Goal: Task Accomplishment & Management: Manage account settings

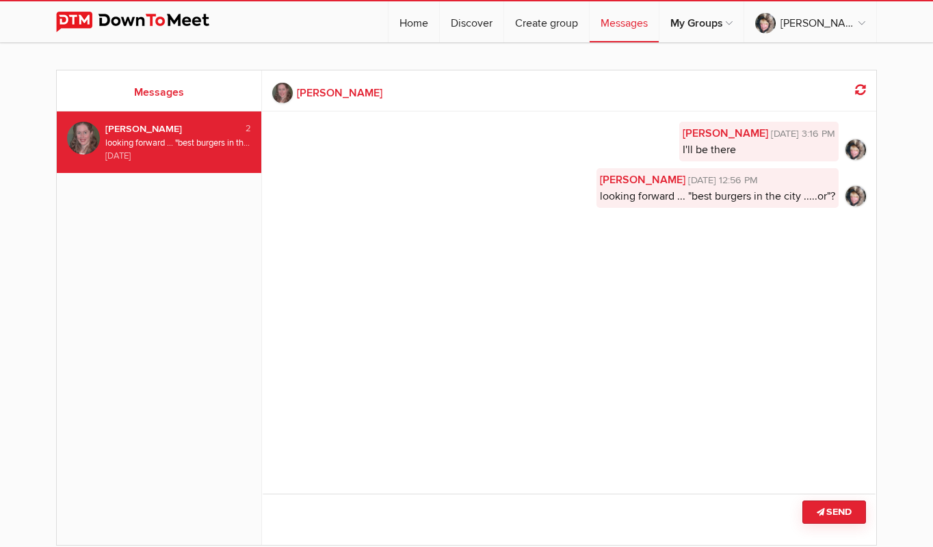
click at [492, 416] on div "[PERSON_NAME] [DATE] 3:16 PM I'll be there [PERSON_NAME] [DATE] 12:56 PM lookin…" at bounding box center [569, 293] width 615 height 365
click at [115, 23] on img at bounding box center [143, 22] width 174 height 21
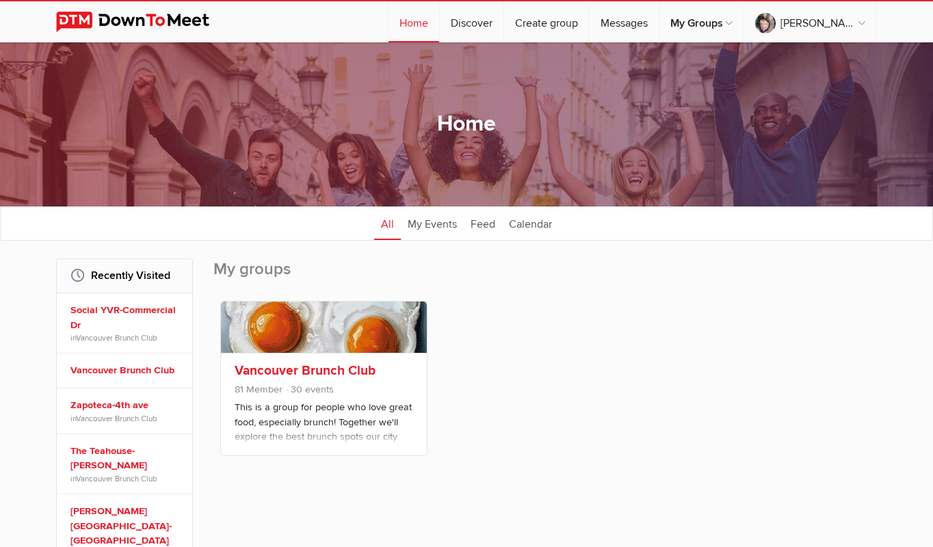
click at [287, 320] on link at bounding box center [324, 326] width 206 height 51
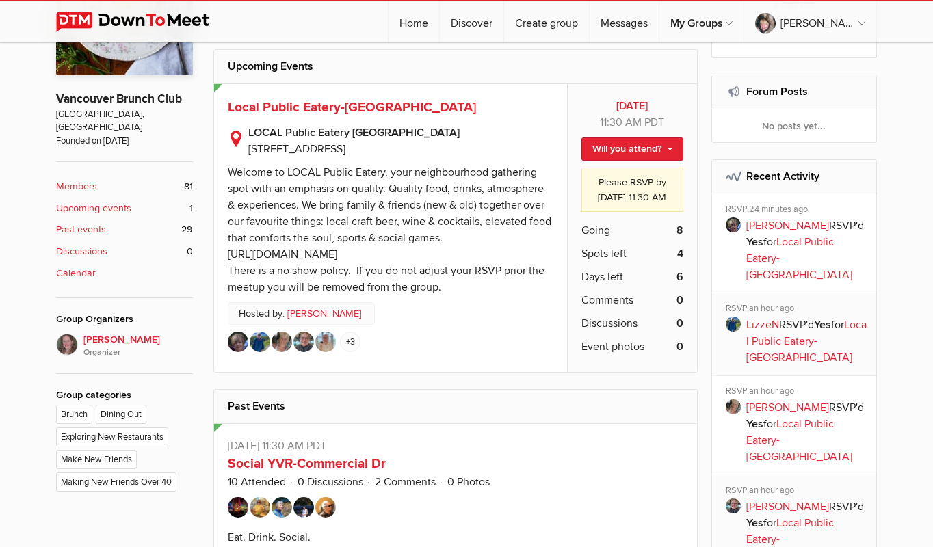
scroll to position [410, 0]
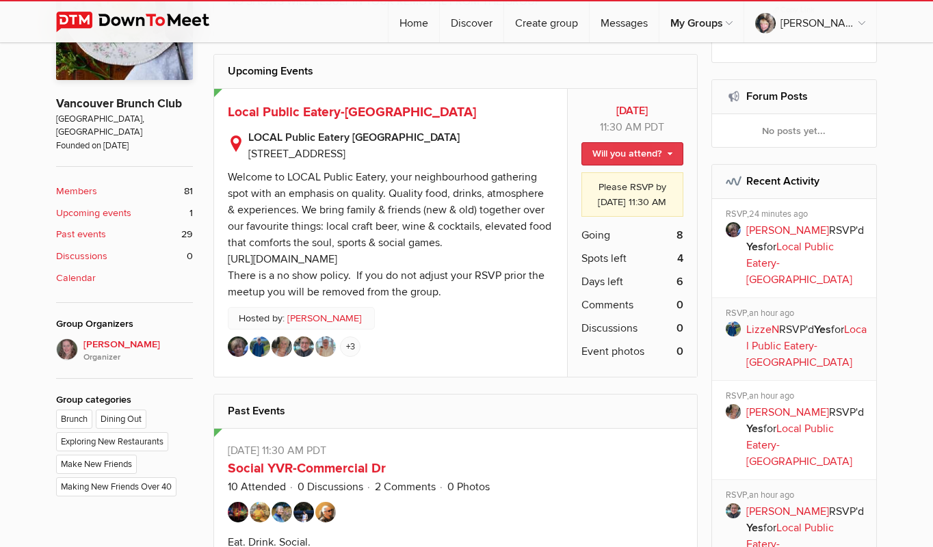
click at [630, 150] on link "Will you attend?" at bounding box center [632, 153] width 102 height 23
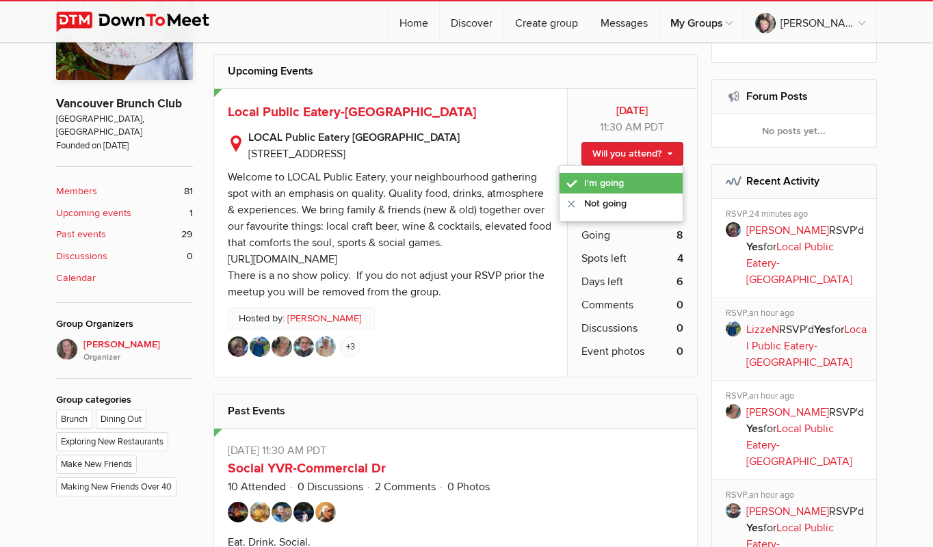
click at [627, 180] on link "I'm going" at bounding box center [620, 183] width 123 height 21
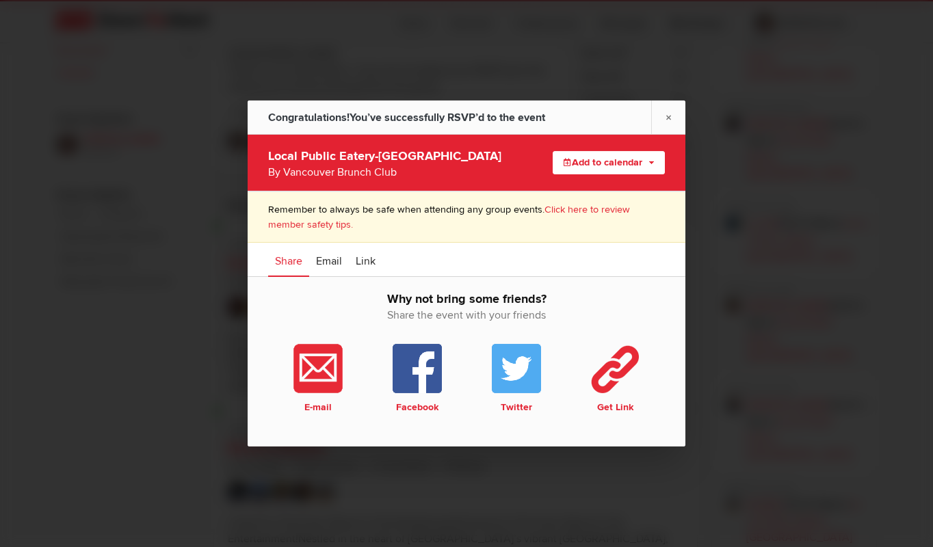
scroll to position [547, 0]
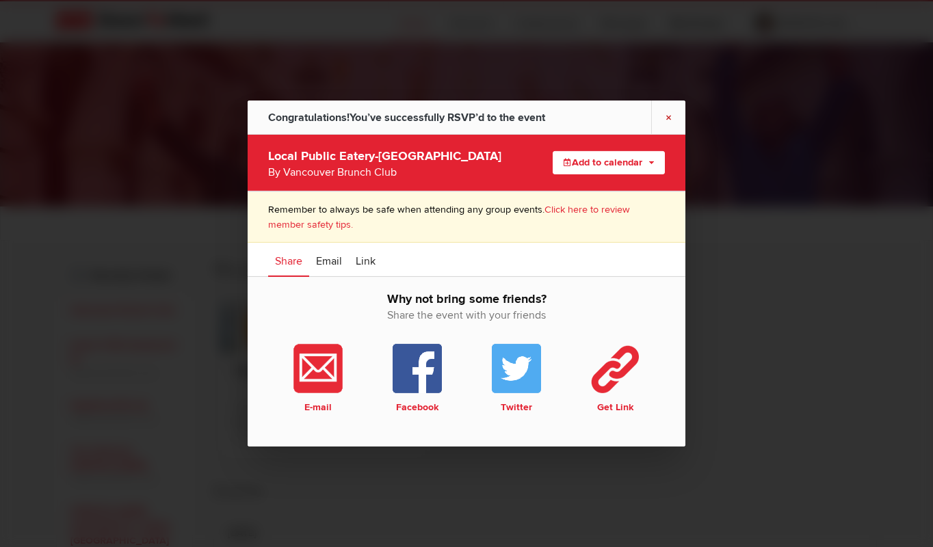
click at [665, 116] on link "×" at bounding box center [668, 116] width 34 height 33
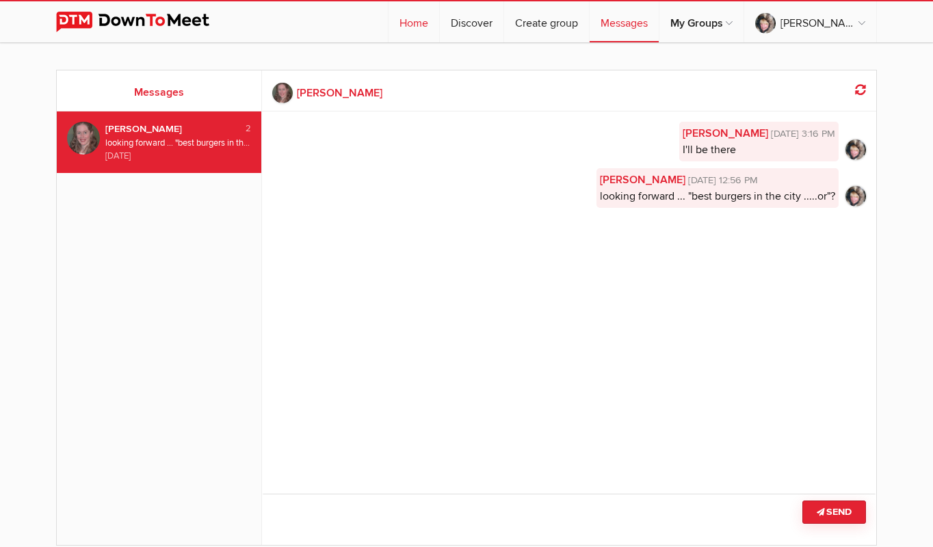
click at [433, 22] on link "Home" at bounding box center [413, 21] width 51 height 41
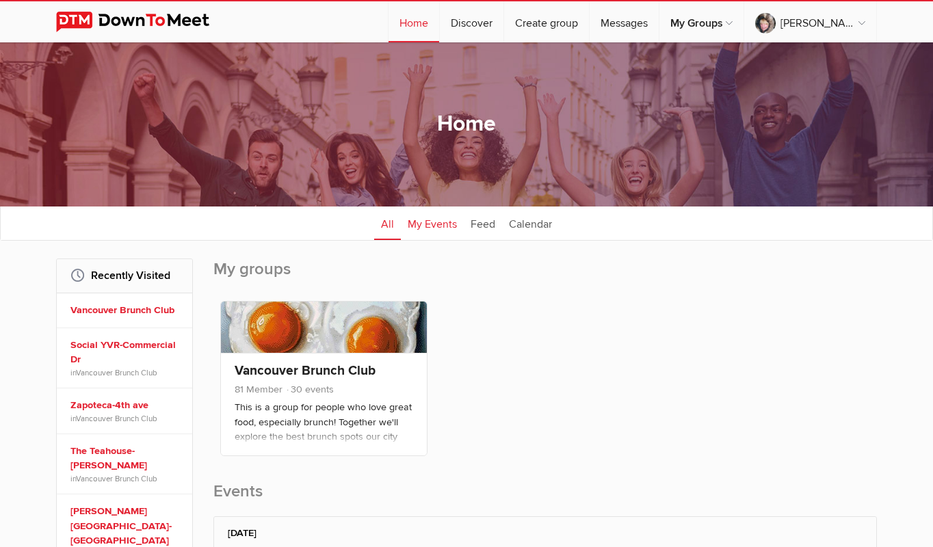
click at [442, 222] on link "My Events" at bounding box center [432, 223] width 63 height 34
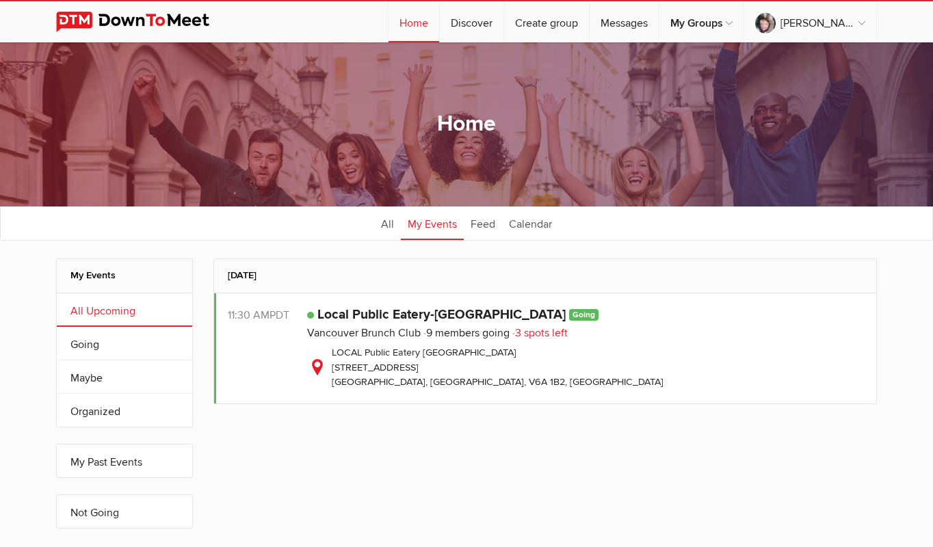
click at [114, 311] on link "All Upcoming" at bounding box center [124, 309] width 135 height 33
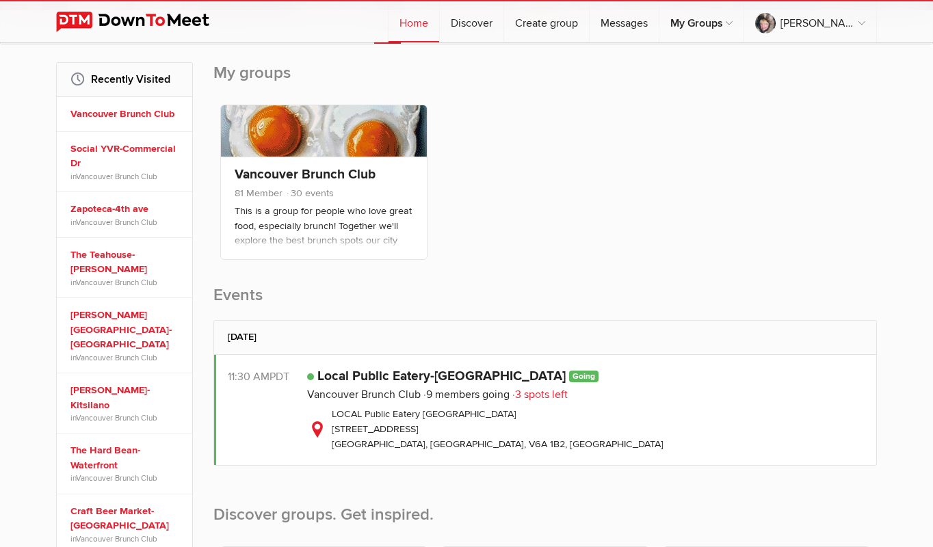
scroll to position [273, 0]
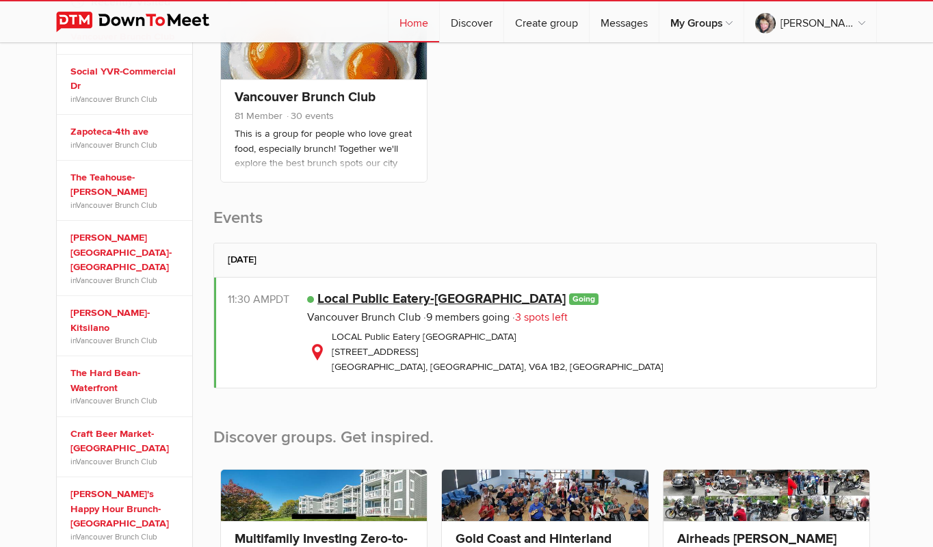
click at [357, 301] on link "Local Public Eatery-[GEOGRAPHIC_DATA]" at bounding box center [441, 299] width 248 height 16
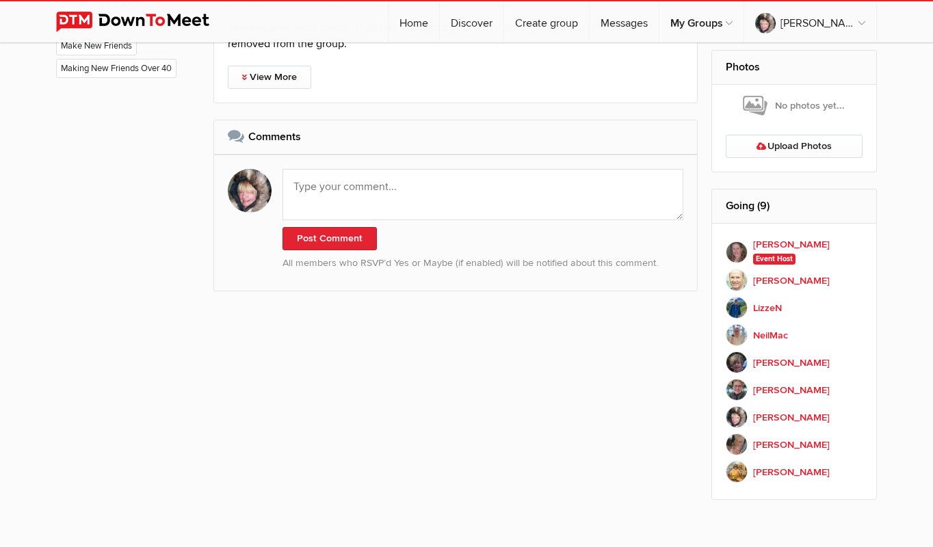
scroll to position [889, 0]
